Goal: Navigation & Orientation: Find specific page/section

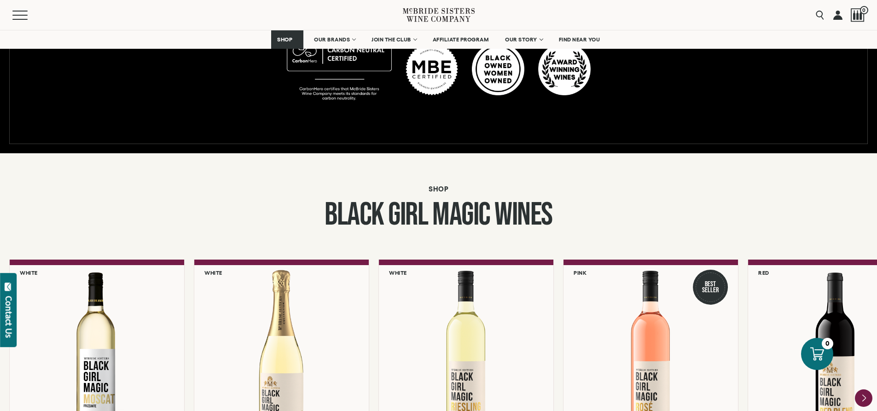
scroll to position [737, 0]
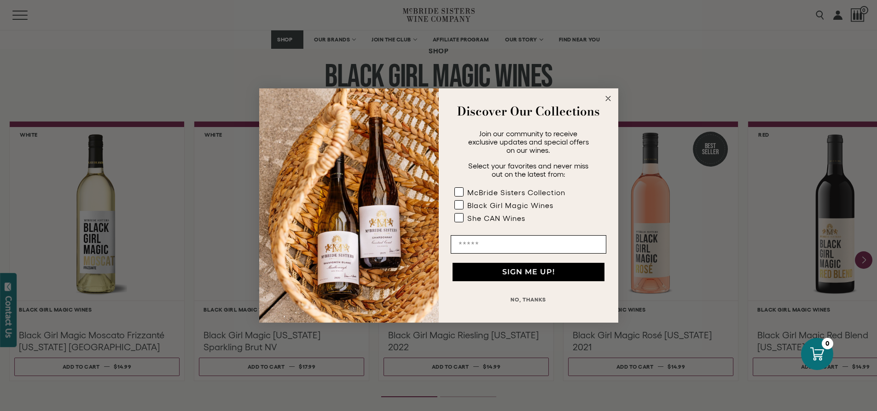
click at [608, 99] on icon "Close dialog" at bounding box center [608, 98] width 5 height 5
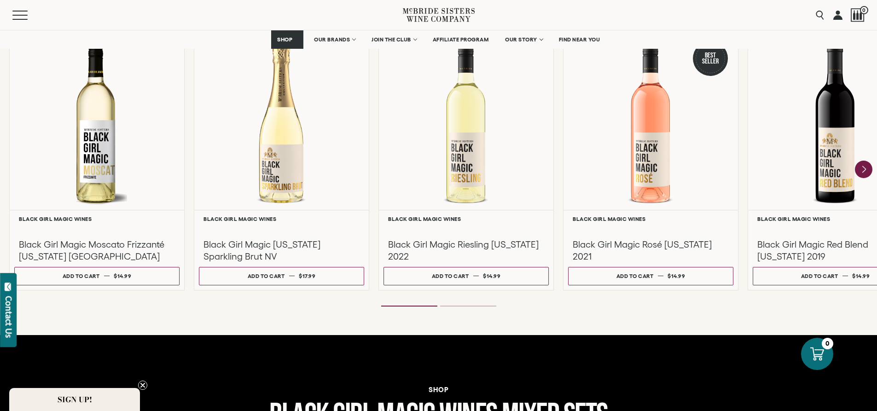
scroll to position [706, 0]
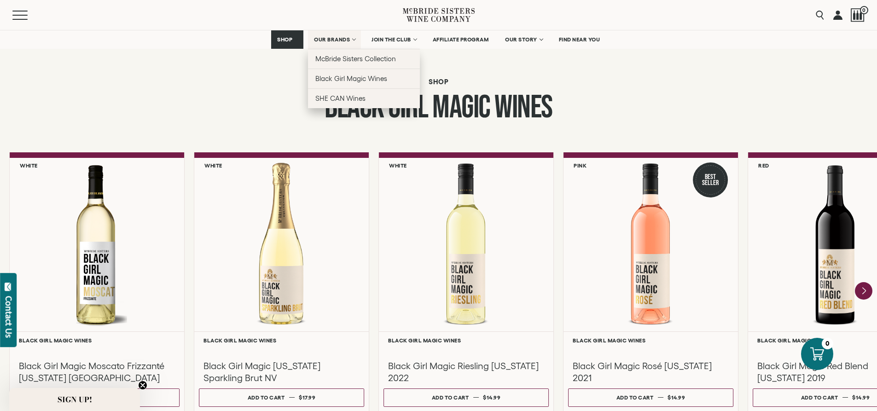
click at [335, 40] on span "OUR BRANDS" at bounding box center [332, 39] width 36 height 6
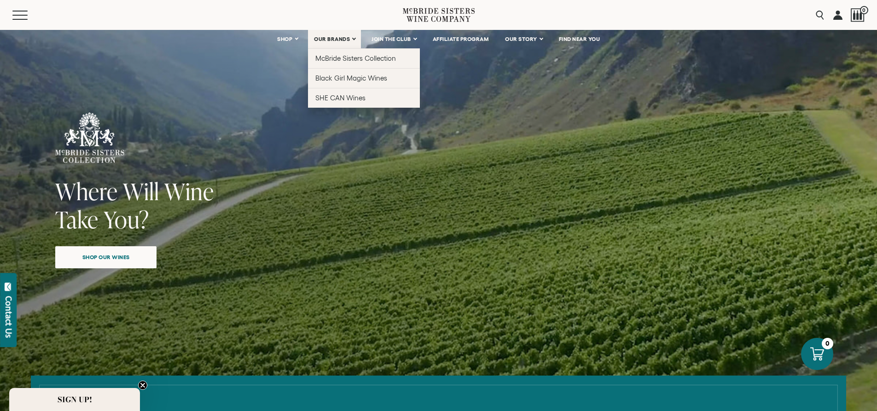
click at [326, 35] on link "OUR BRANDS" at bounding box center [334, 39] width 53 height 18
click at [325, 41] on span "OUR BRANDS" at bounding box center [332, 39] width 36 height 6
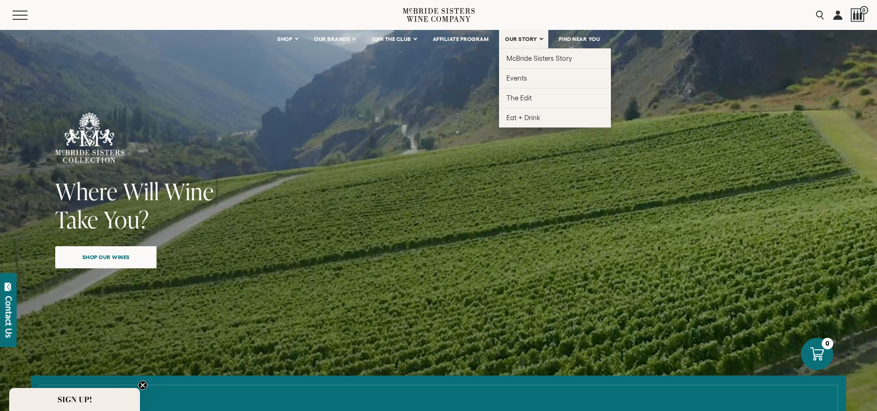
click at [537, 36] on span "OUR STORY" at bounding box center [521, 39] width 32 height 6
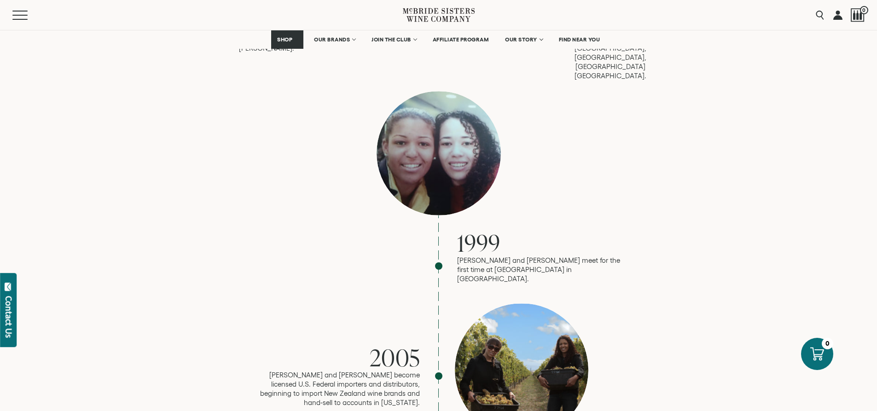
scroll to position [921, 0]
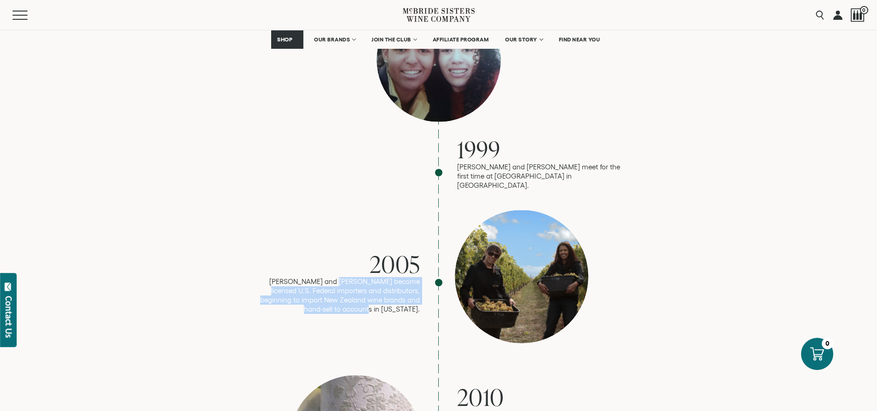
drag, startPoint x: 333, startPoint y: 244, endPoint x: 419, endPoint y: 280, distance: 93.1
click at [419, 280] on div "2005 [PERSON_NAME] and [PERSON_NAME] become licensed U.S. Federal importers and…" at bounding box center [439, 282] width 368 height 145
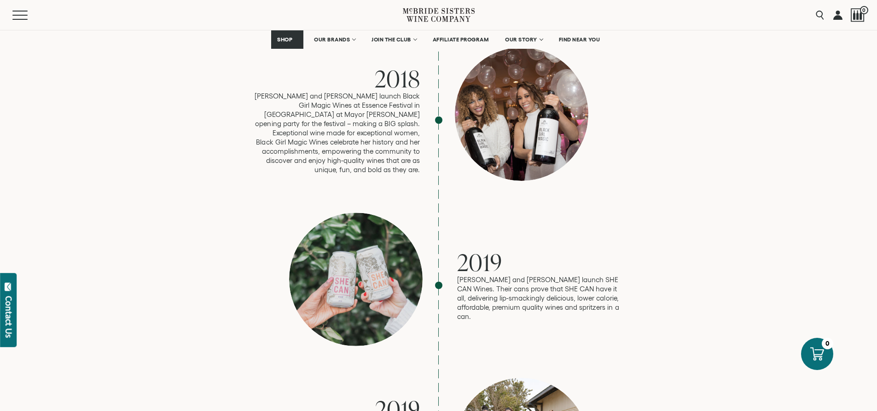
scroll to position [1795, 0]
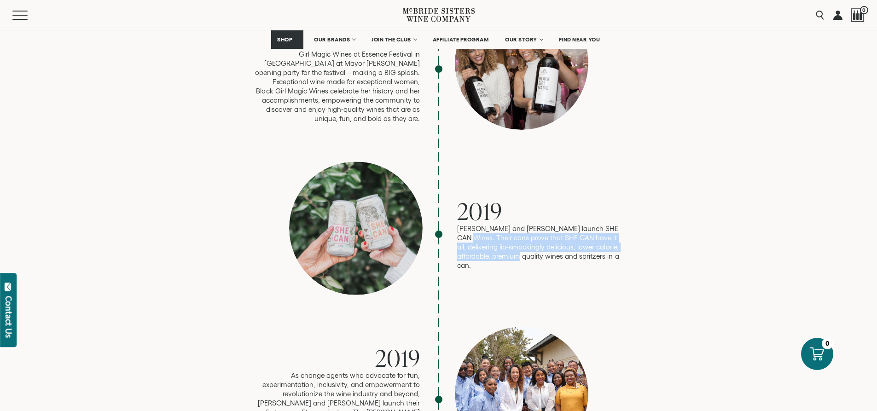
drag, startPoint x: 466, startPoint y: 203, endPoint x: 531, endPoint y: 242, distance: 75.6
click at [531, 242] on div "2019 [PERSON_NAME] and [PERSON_NAME] launch SHE CAN Wines. Their cans prove tha…" at bounding box center [439, 234] width 368 height 145
click at [531, 242] on div "2019 Robin and Andréa launch SHE CAN Wines. Their cans prove that SHE CAN have …" at bounding box center [439, 234] width 368 height 145
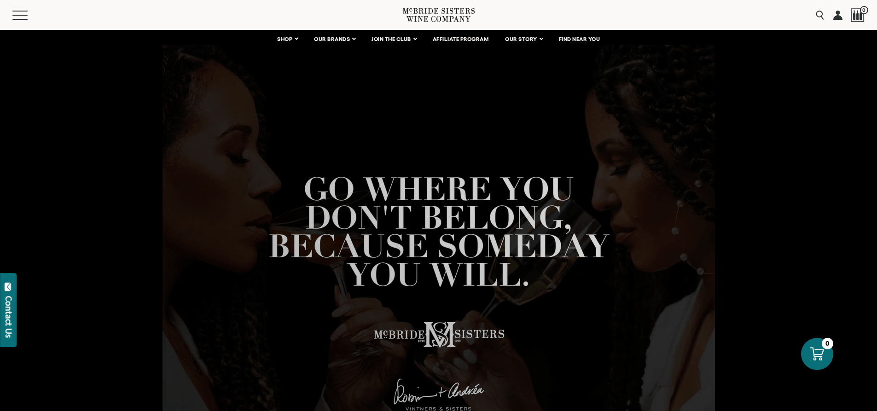
scroll to position [0, 0]
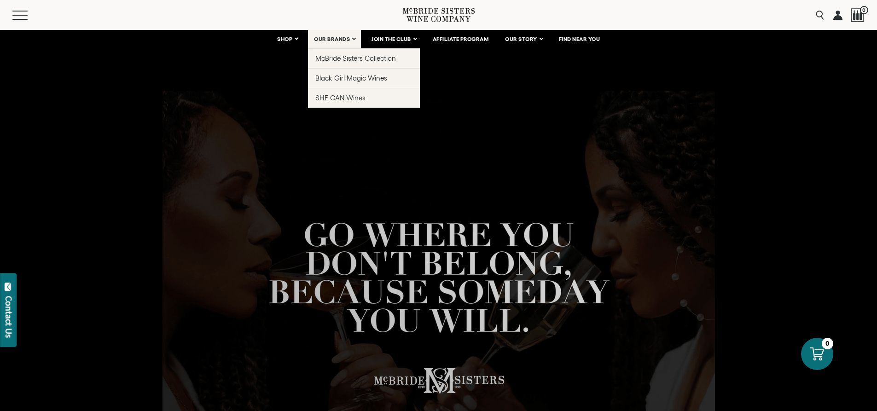
click at [337, 39] on span "OUR BRANDS" at bounding box center [332, 39] width 36 height 6
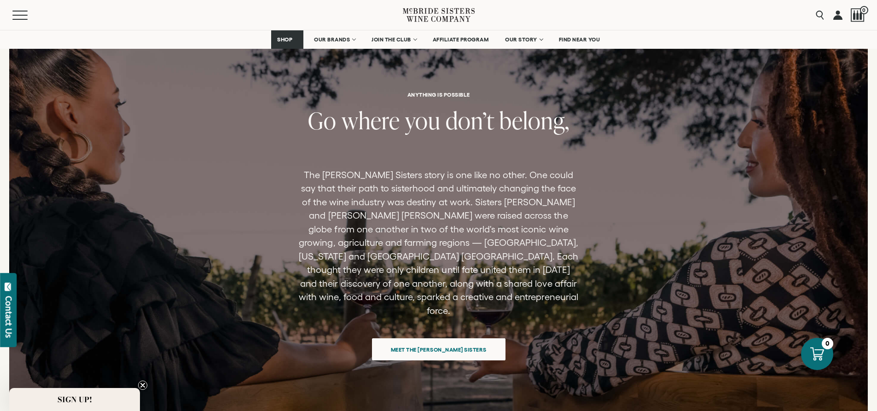
scroll to position [3453, 0]
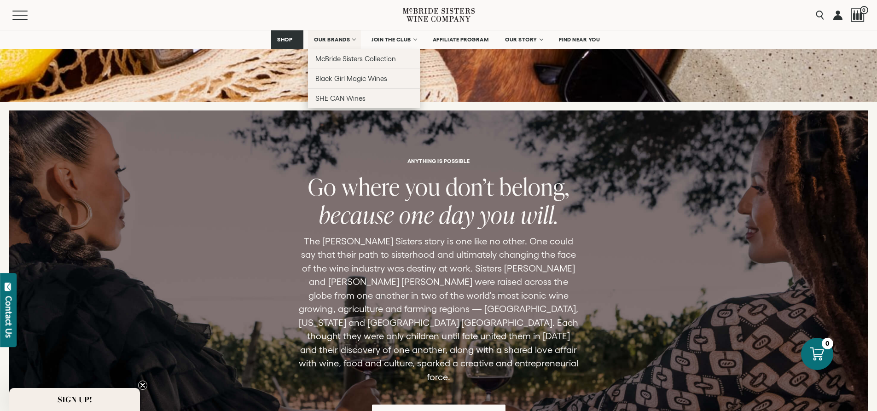
click at [341, 39] on span "OUR BRANDS" at bounding box center [332, 39] width 36 height 6
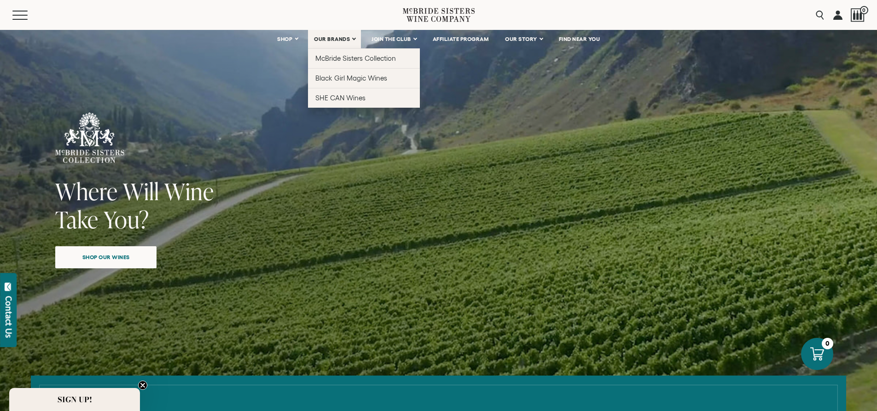
click at [329, 41] on span "OUR BRANDS" at bounding box center [332, 39] width 36 height 6
click at [344, 40] on span "OUR BRANDS" at bounding box center [332, 39] width 36 height 6
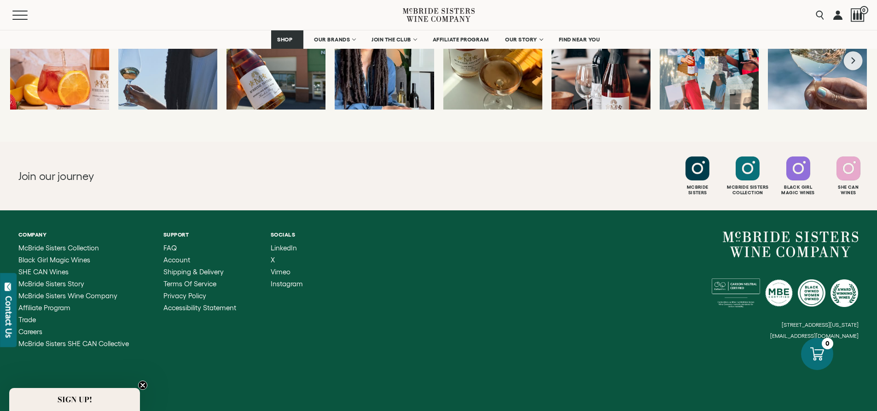
scroll to position [4075, 0]
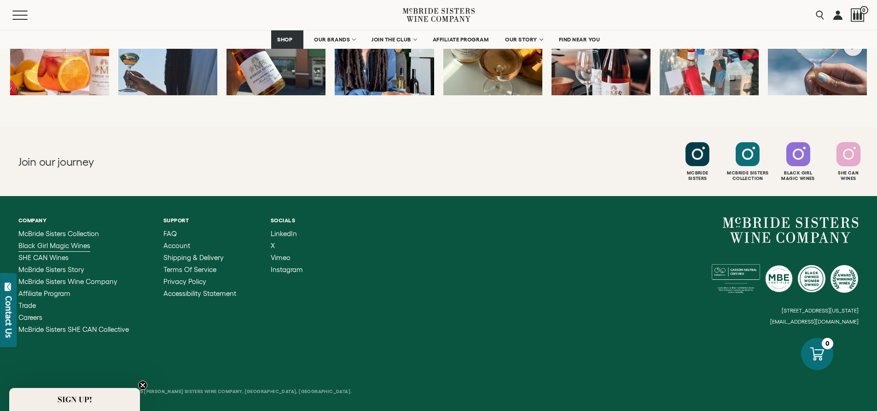
click at [76, 242] on span "Black Girl Magic Wines" at bounding box center [54, 246] width 72 height 8
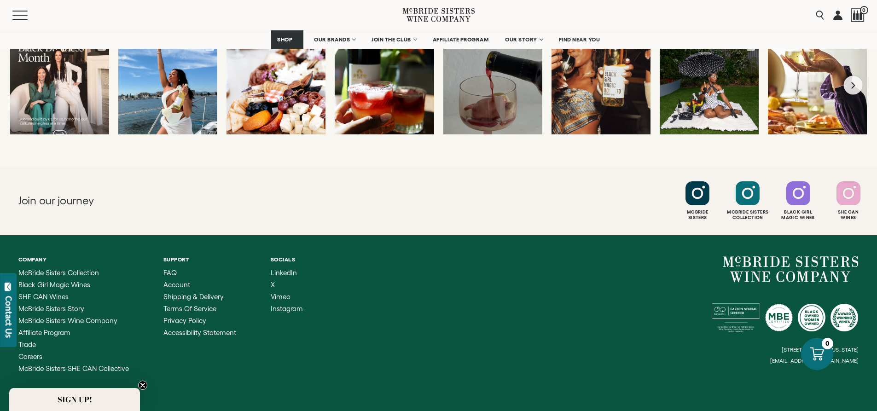
scroll to position [2501, 0]
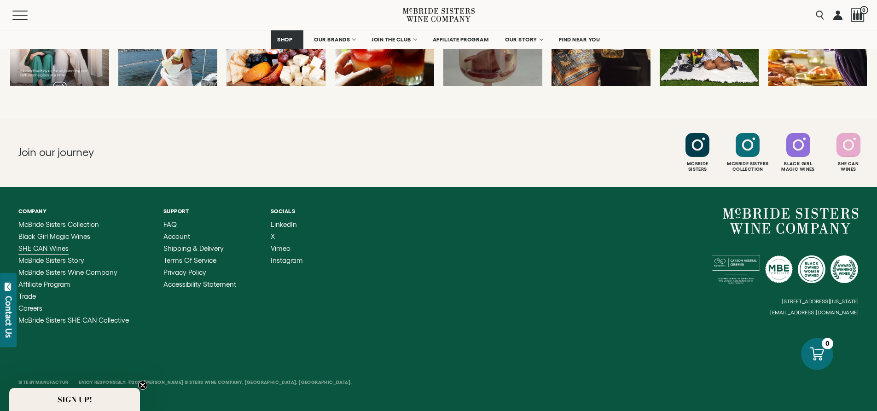
click at [53, 248] on span "SHE CAN Wines" at bounding box center [43, 248] width 50 height 8
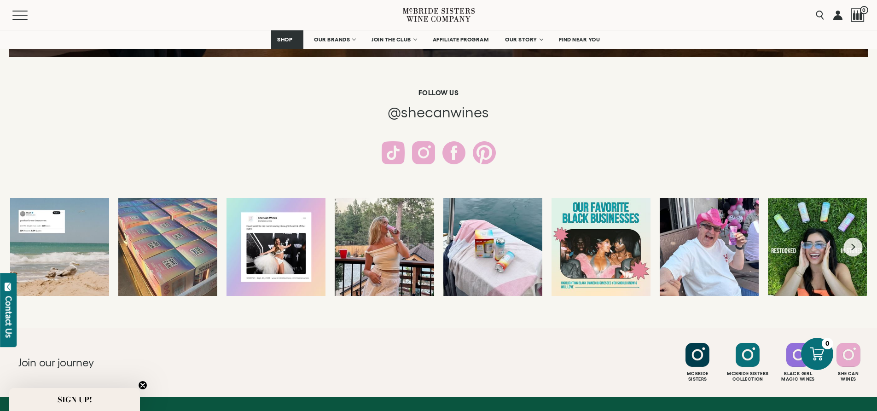
scroll to position [1842, 0]
